Goal: Information Seeking & Learning: Find specific fact

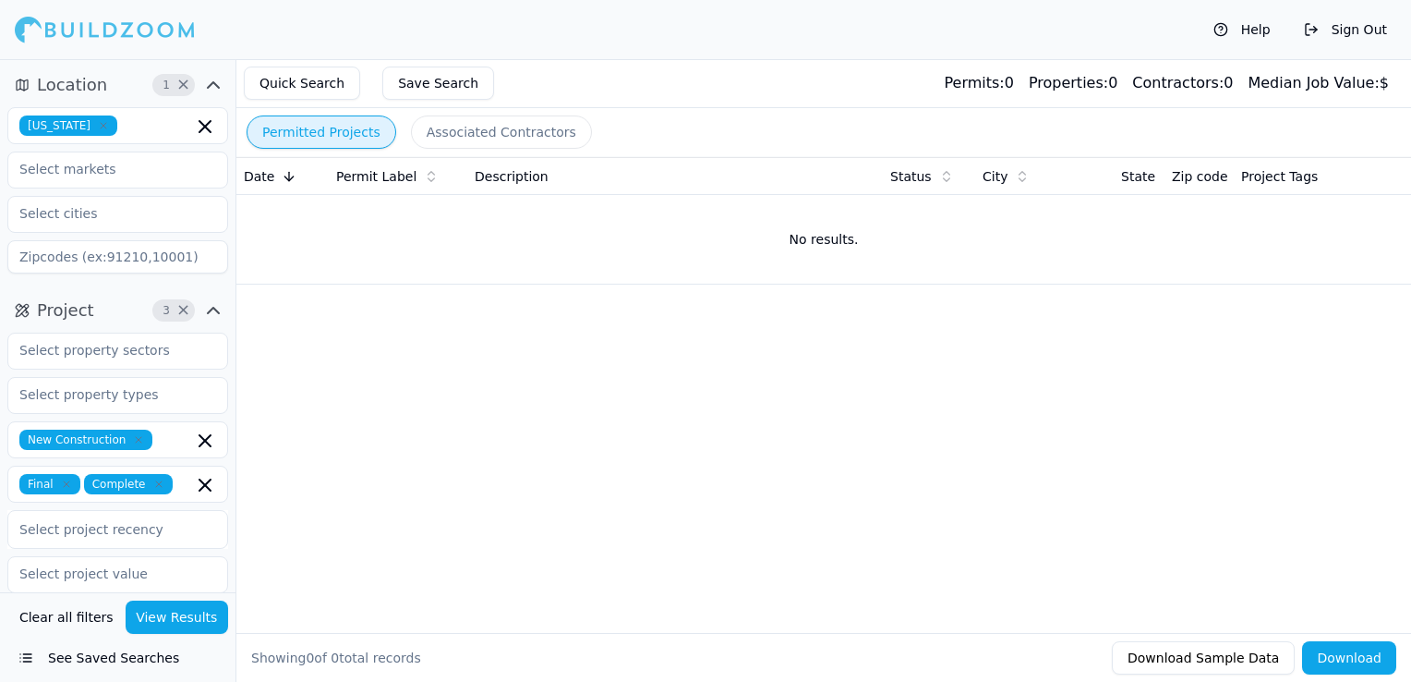
click at [98, 125] on icon "button" at bounding box center [103, 125] width 11 height 11
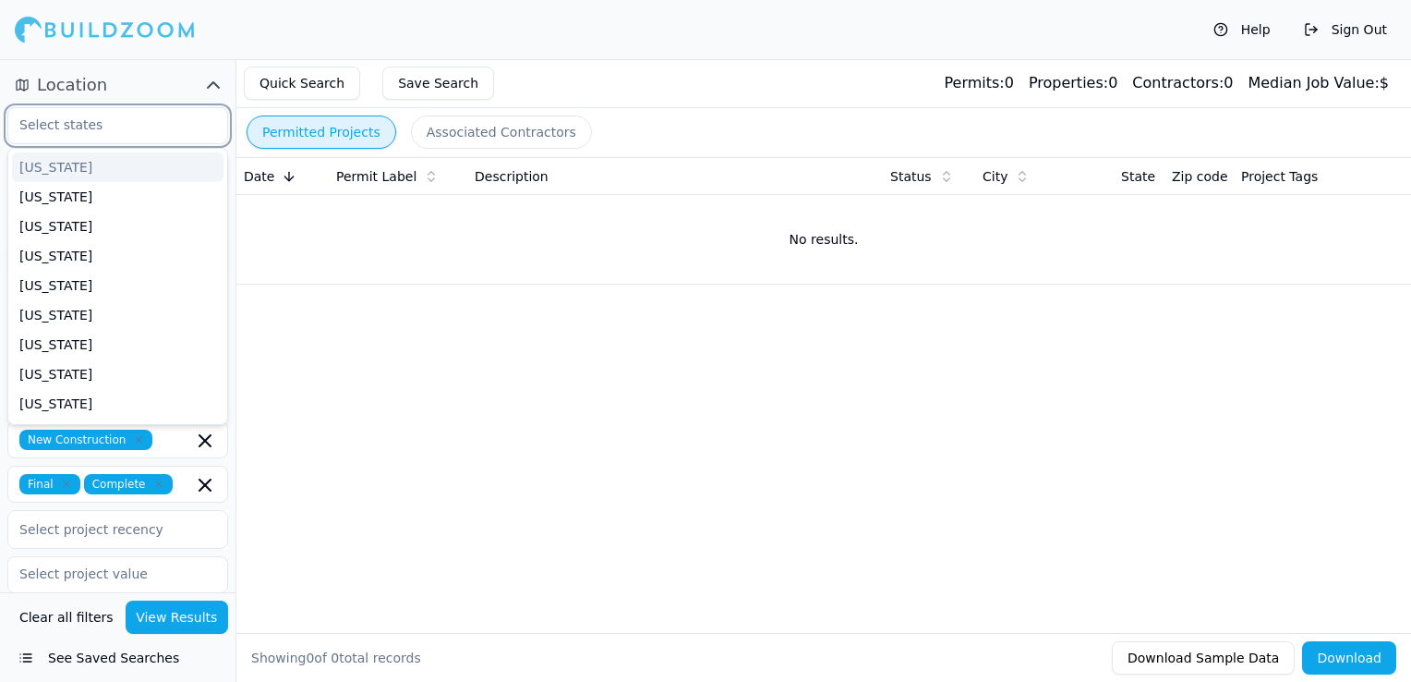
type input "f"
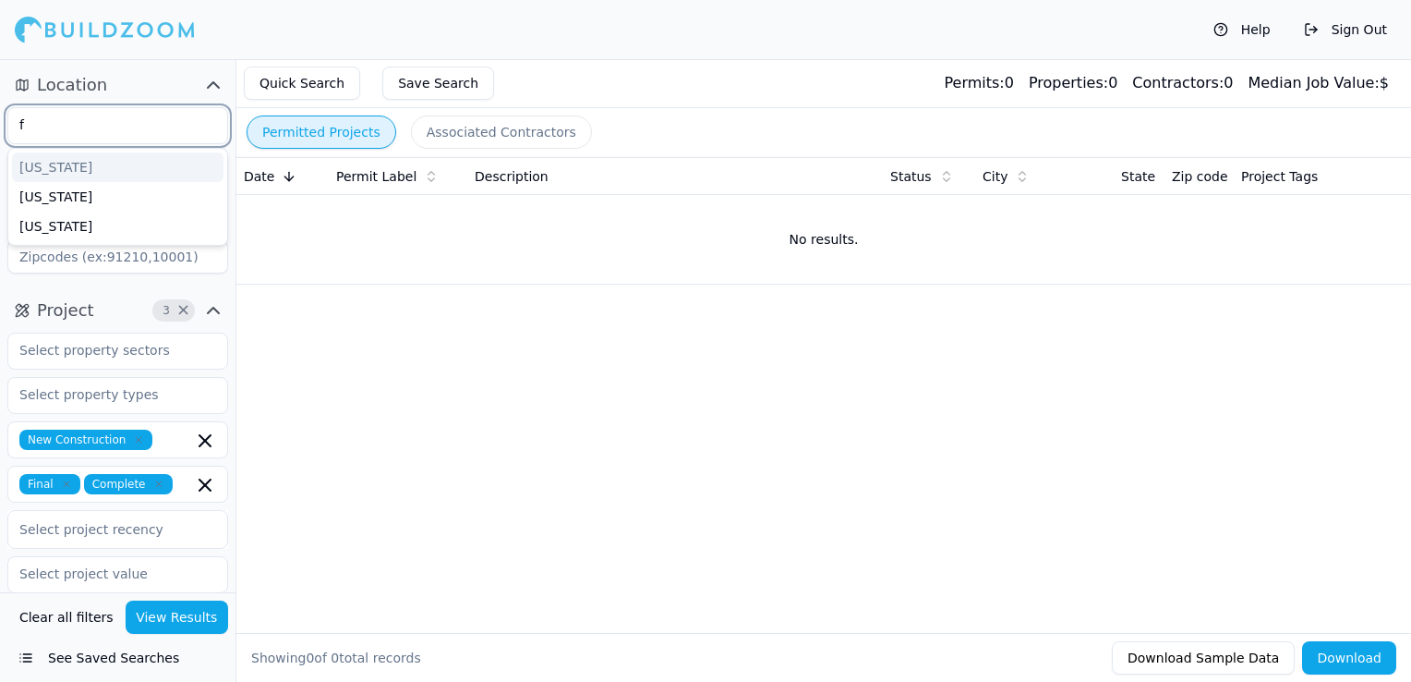
click at [80, 159] on div "[US_STATE]" at bounding box center [118, 167] width 212 height 30
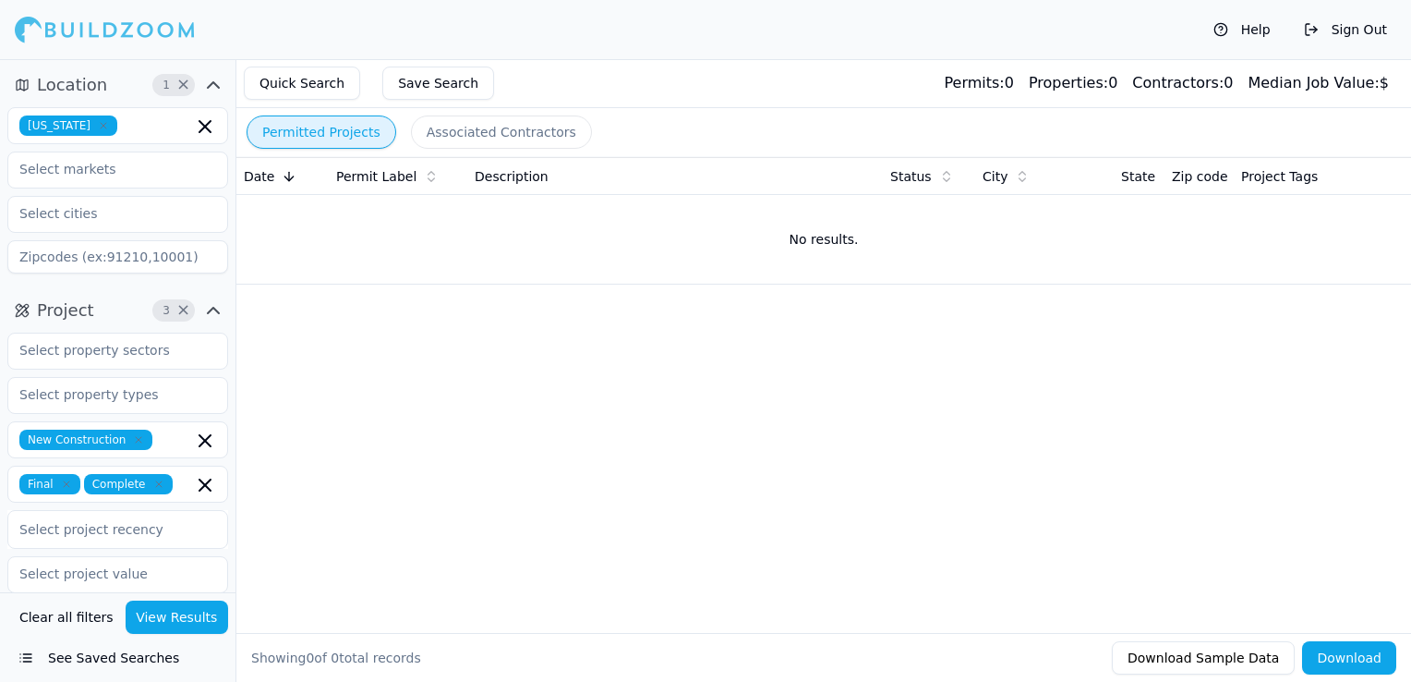
click at [395, 426] on div "Date Permit Label Description Status City State Zip code Project Tags No result…" at bounding box center [823, 365] width 1175 height 417
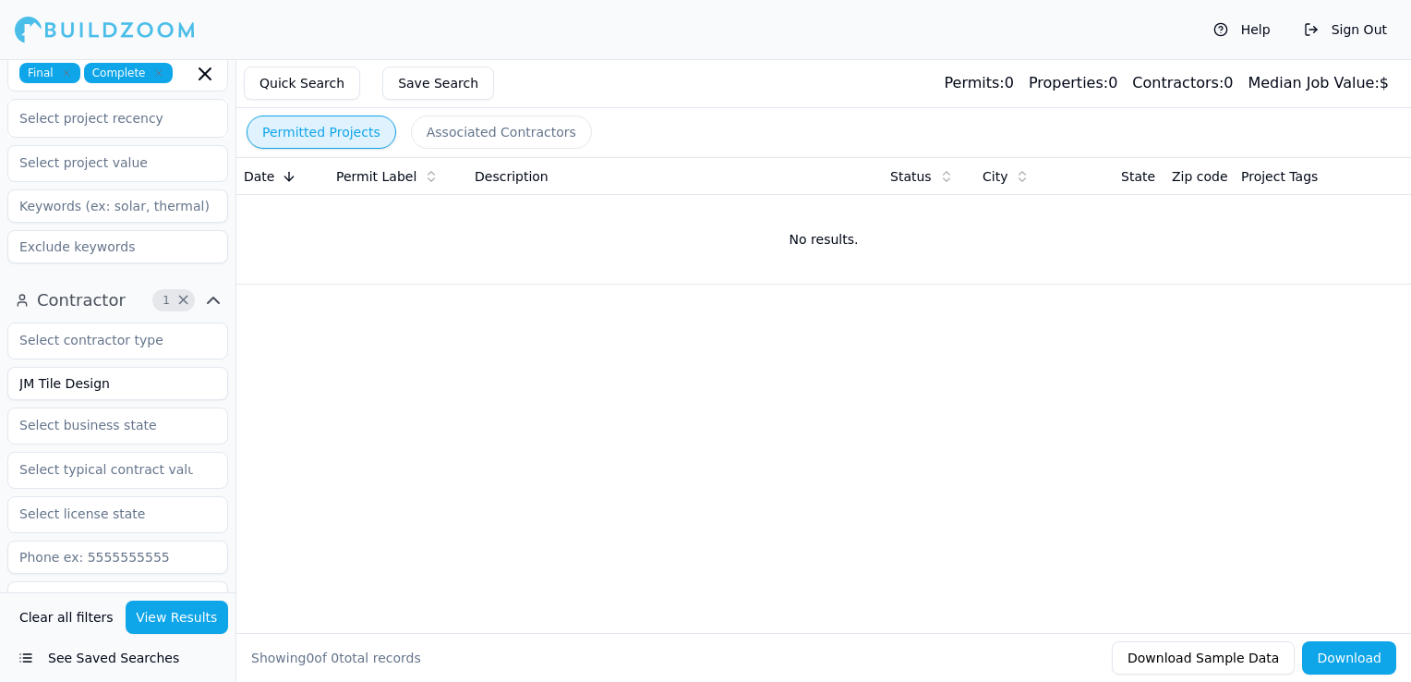
scroll to position [462, 0]
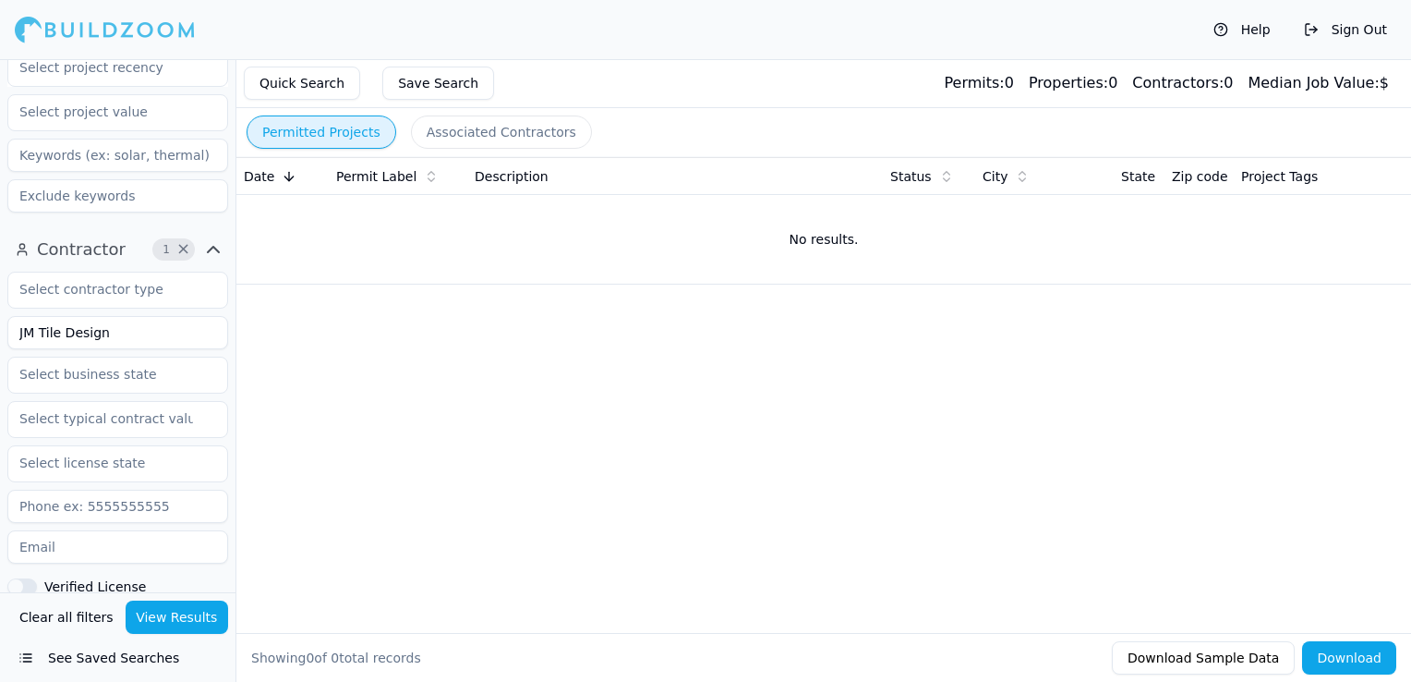
drag, startPoint x: 63, startPoint y: 345, endPoint x: 15, endPoint y: 342, distance: 48.2
click at [15, 342] on input "JM Tile Design" at bounding box center [117, 332] width 221 height 33
type input "Laref LLC"
click at [209, 617] on button "View Results" at bounding box center [177, 616] width 103 height 33
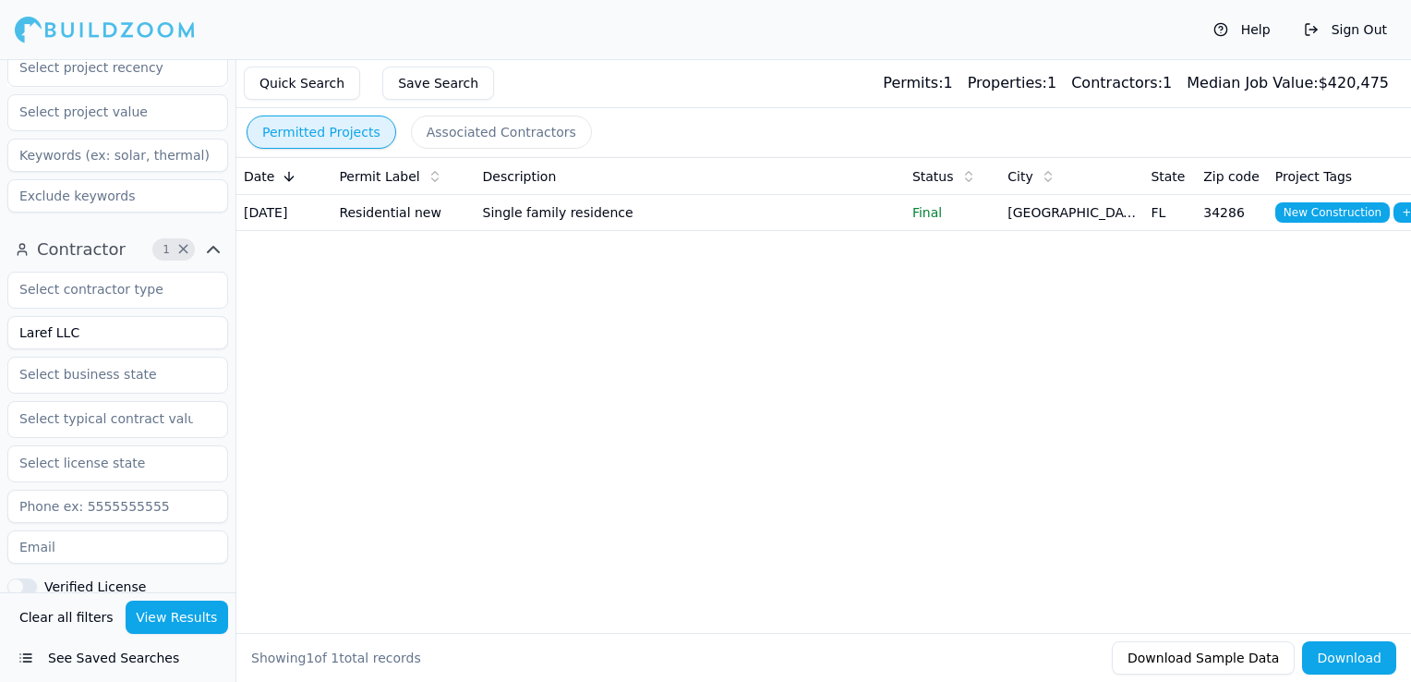
click at [624, 224] on td "Single family residence" at bounding box center [690, 213] width 429 height 36
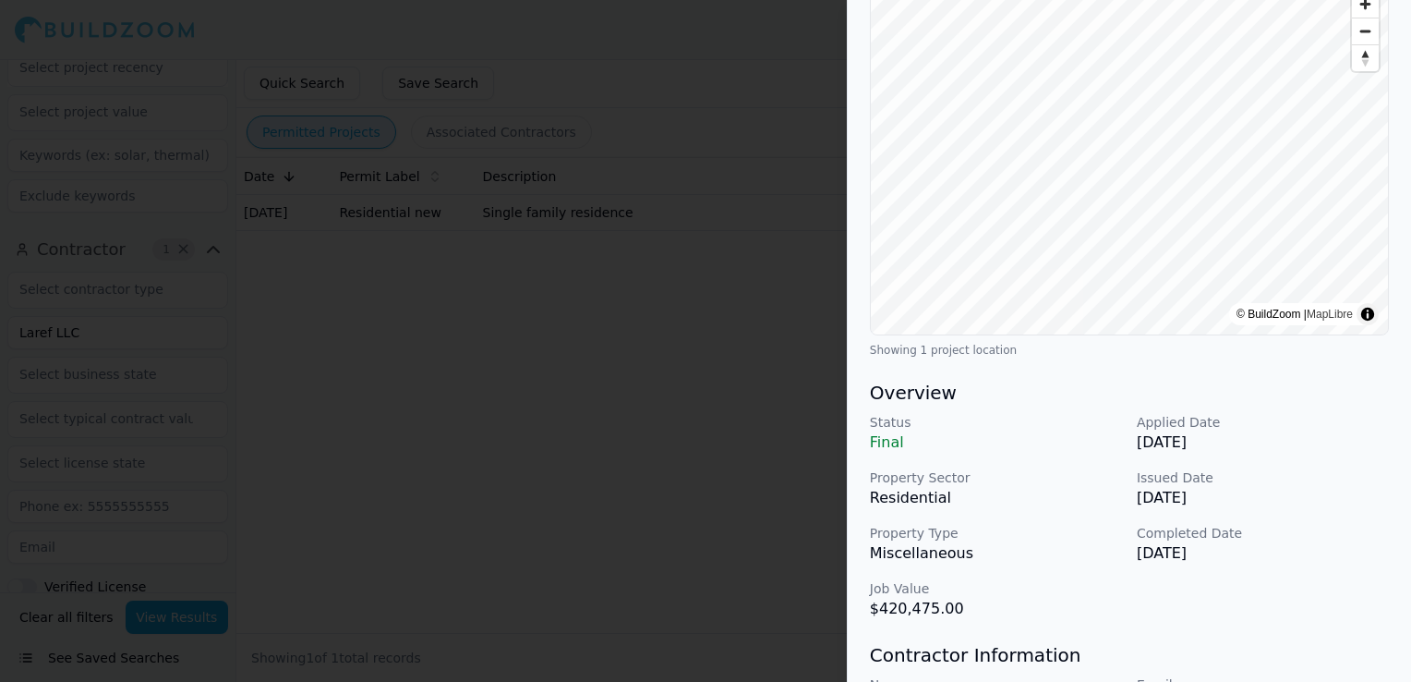
scroll to position [277, 0]
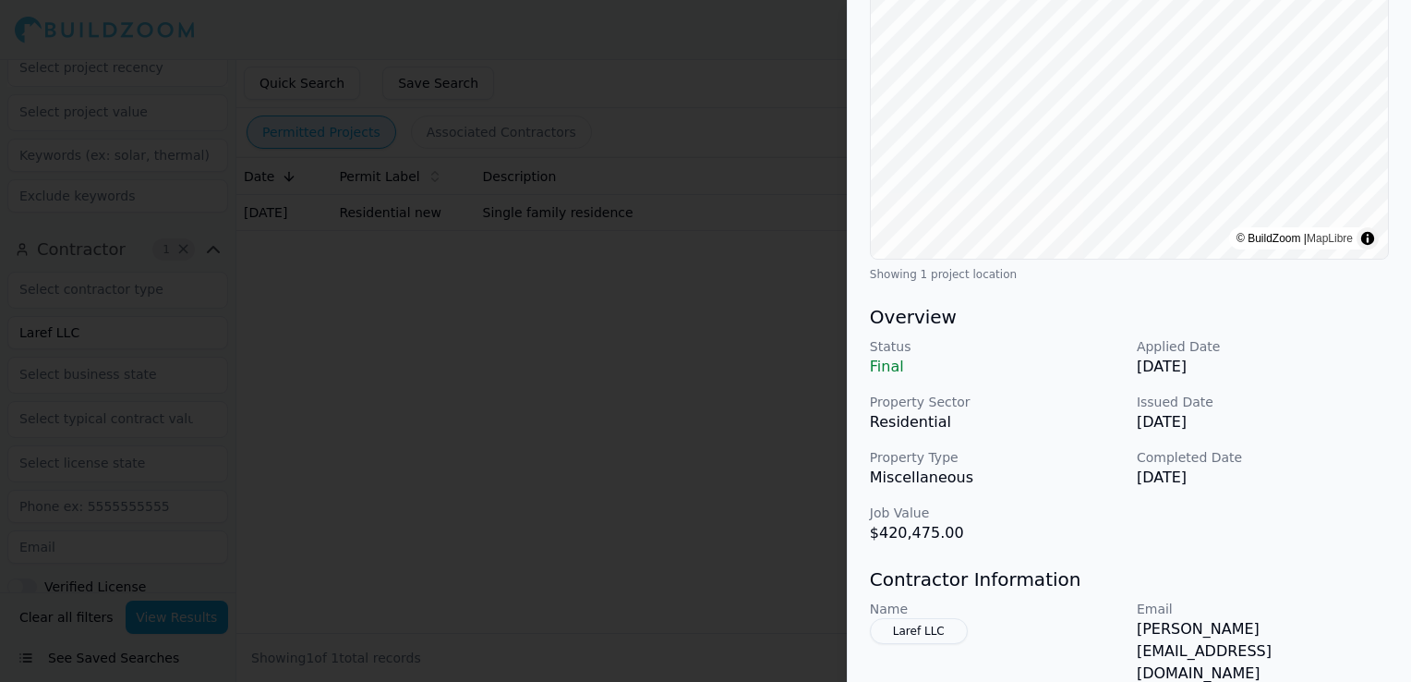
click at [596, 317] on div at bounding box center [705, 341] width 1411 height 682
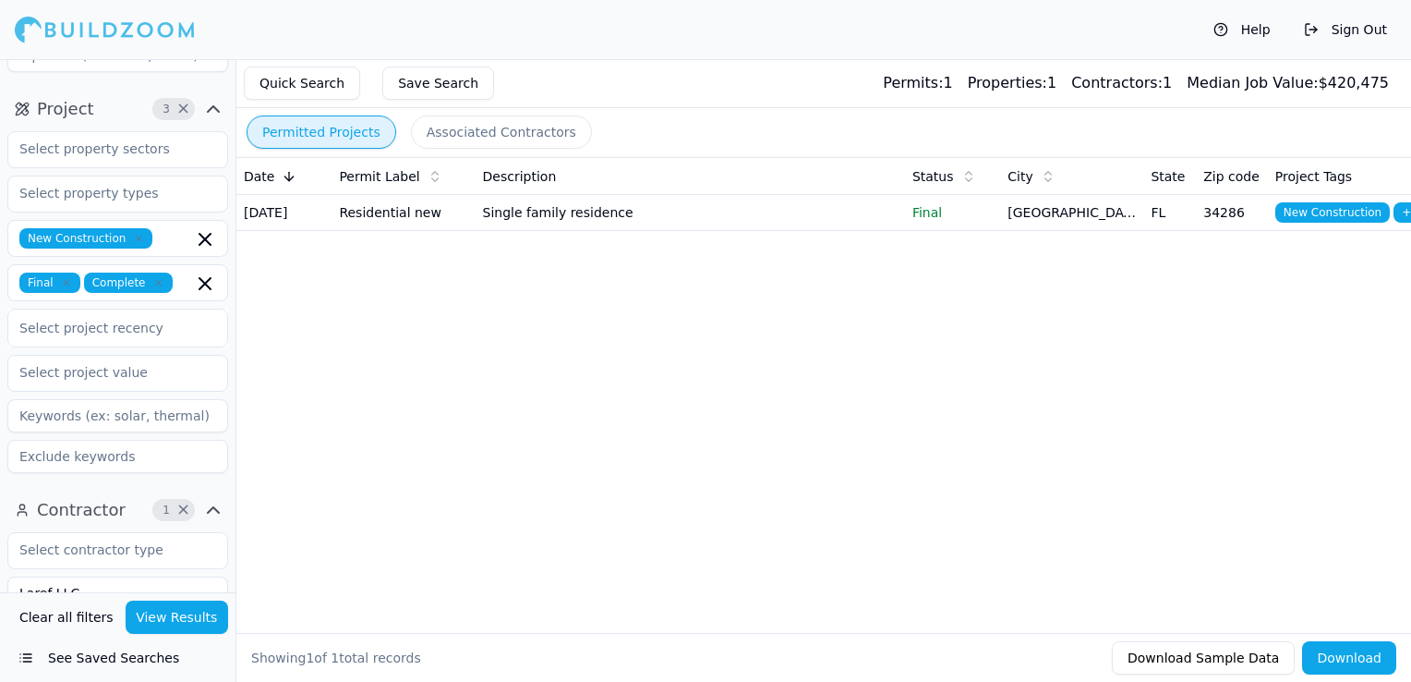
scroll to position [185, 0]
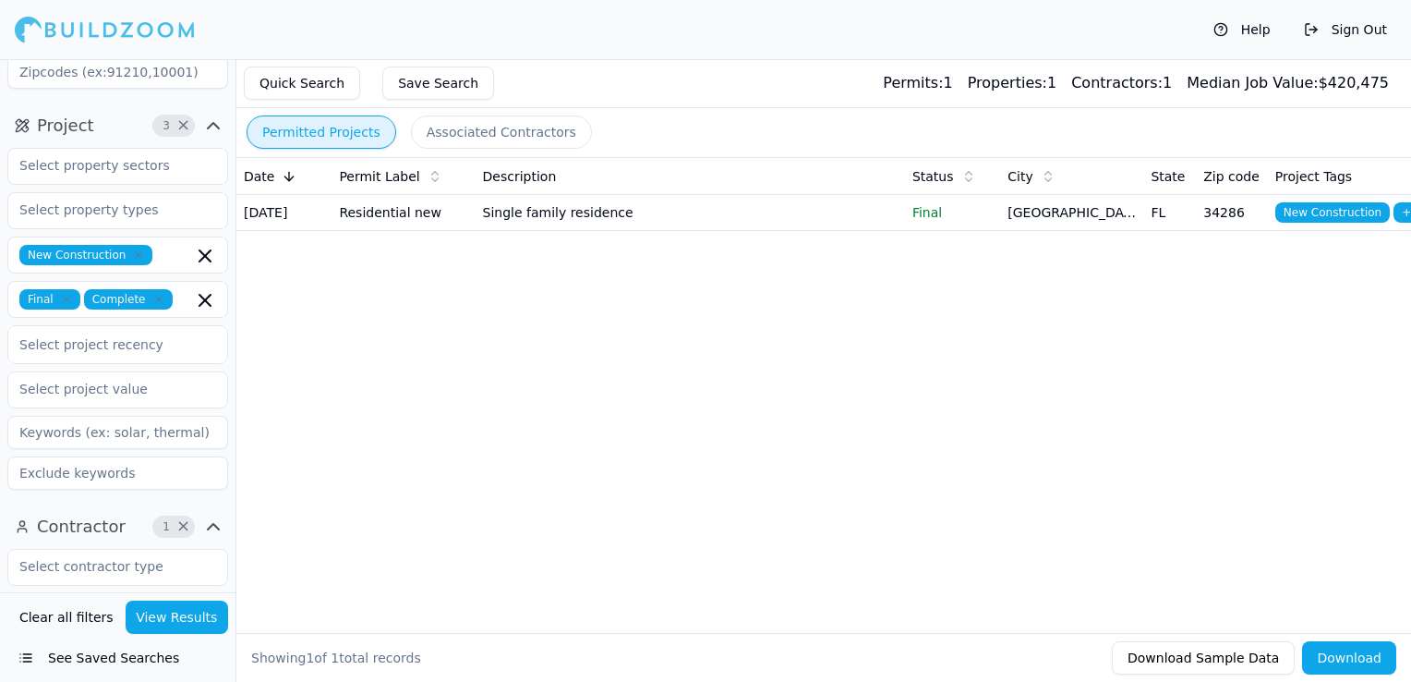
click at [133, 253] on icon "button" at bounding box center [138, 254] width 11 height 11
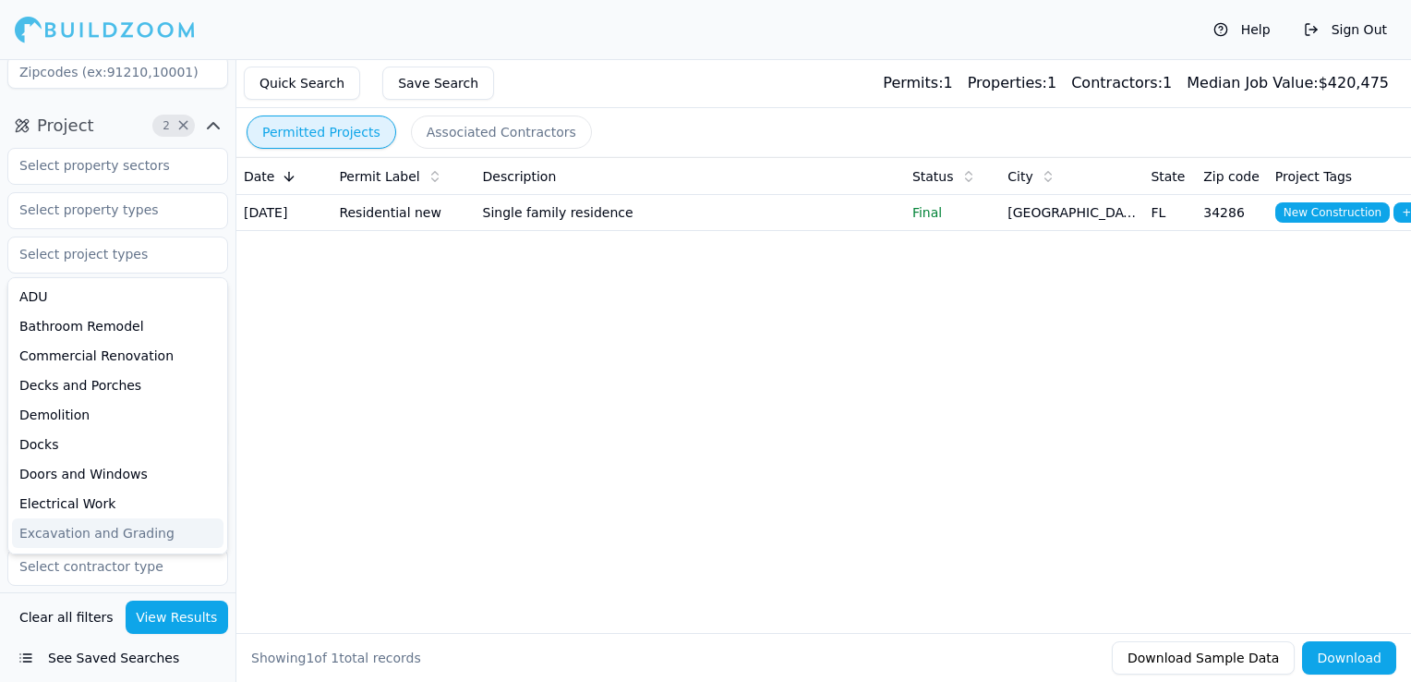
click at [175, 615] on button "View Results" at bounding box center [177, 616] width 103 height 33
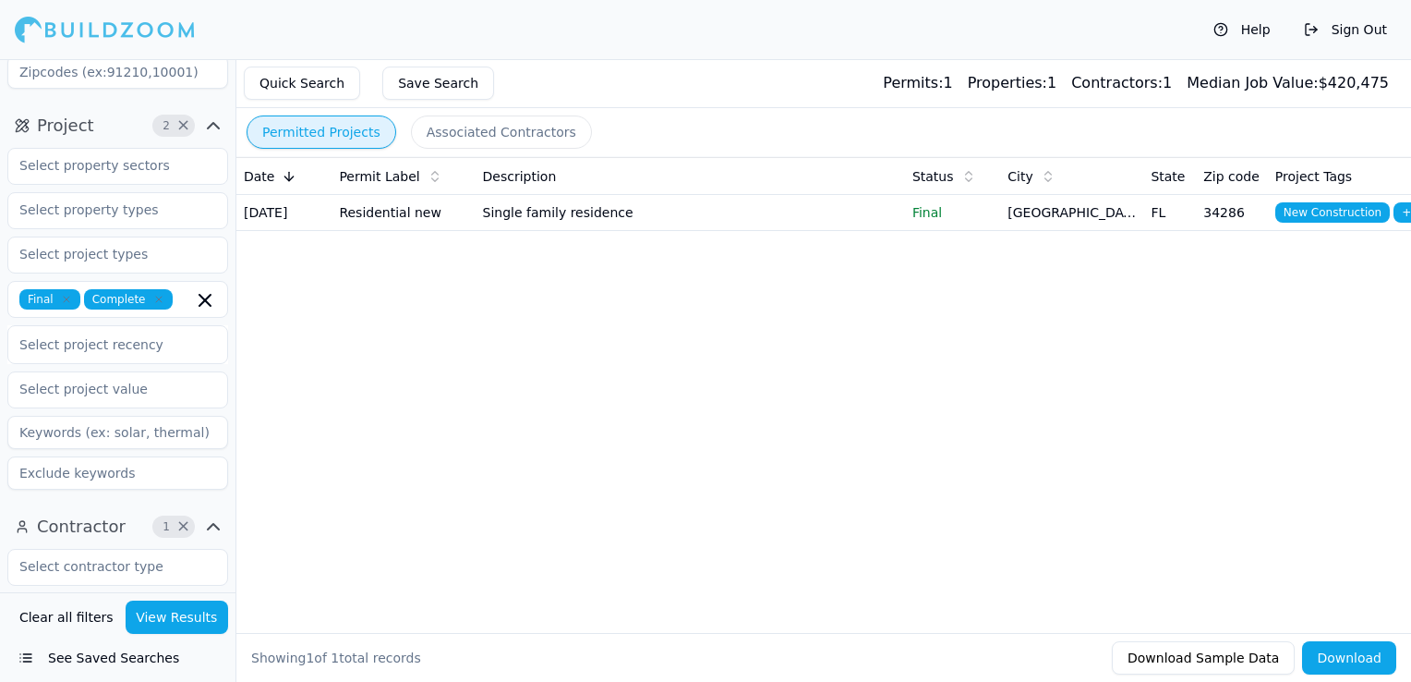
click at [66, 299] on icon "button" at bounding box center [66, 299] width 11 height 11
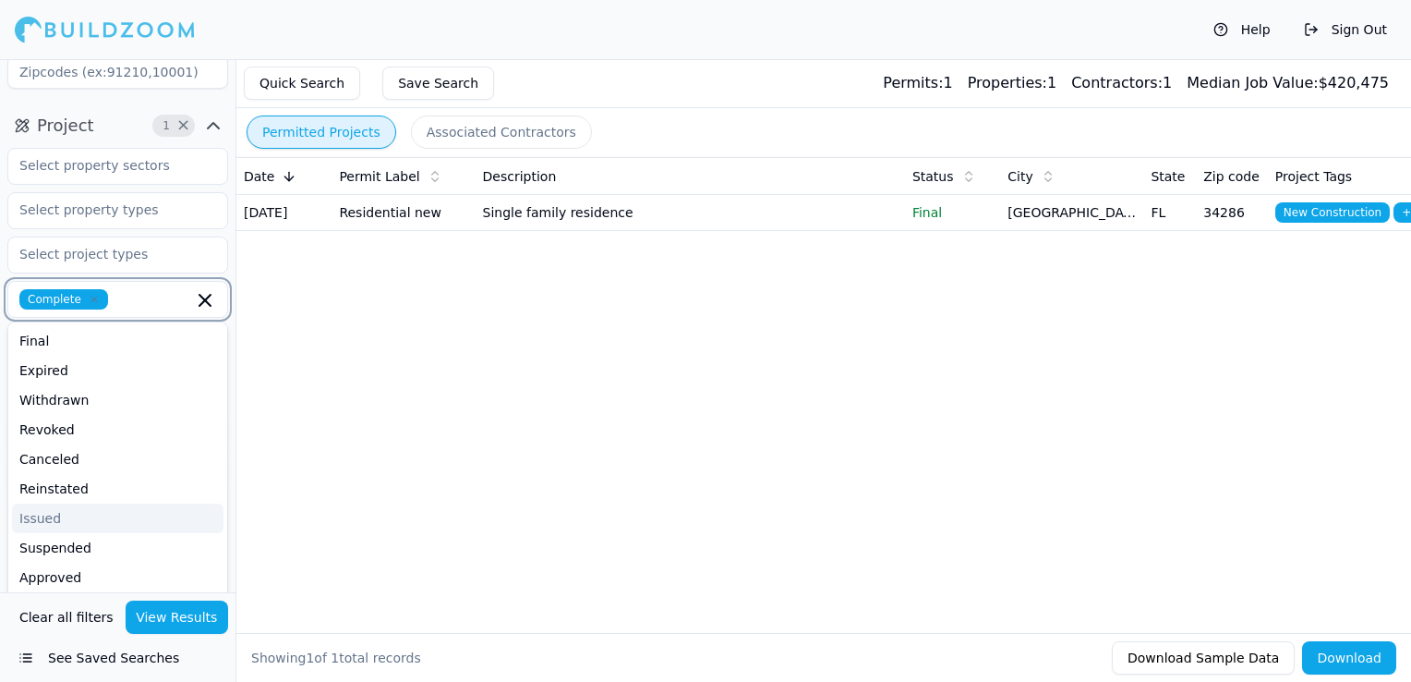
click at [89, 300] on icon "button" at bounding box center [94, 299] width 11 height 11
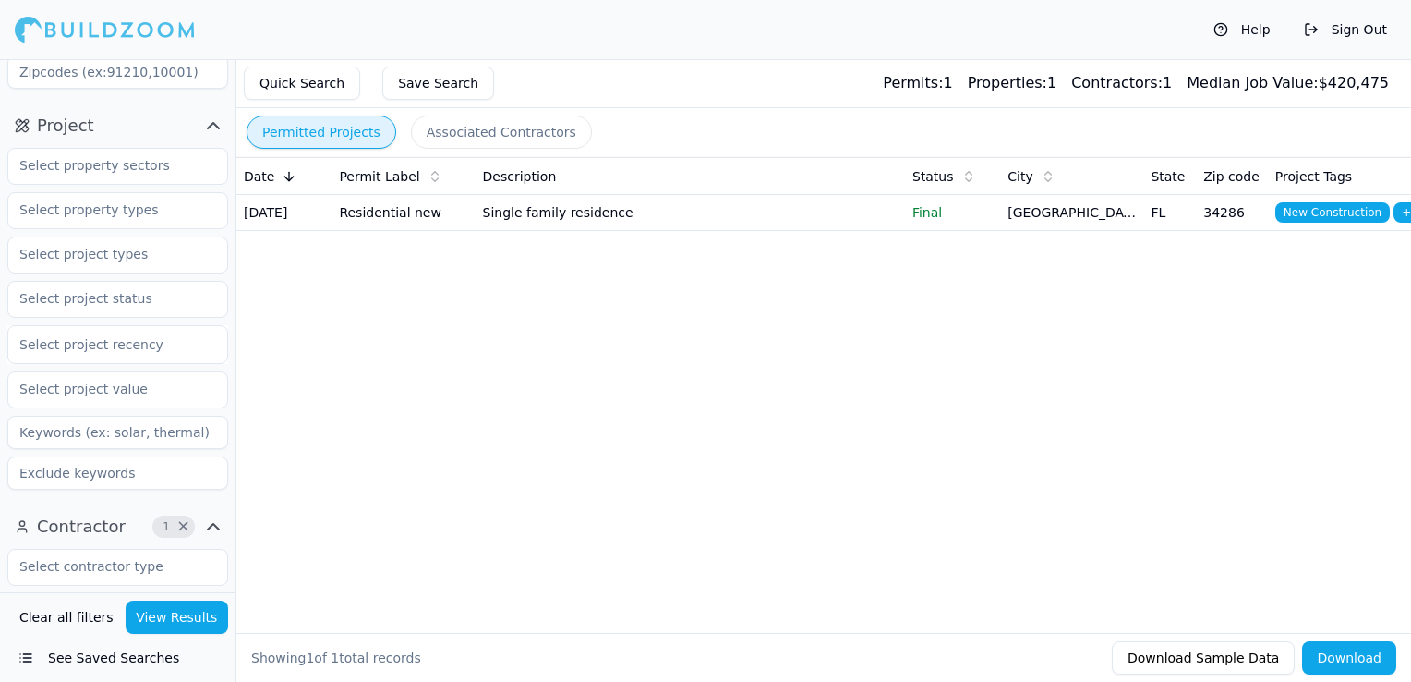
click at [203, 619] on button "View Results" at bounding box center [177, 616] width 103 height 33
